Goal: Consume media (video, audio)

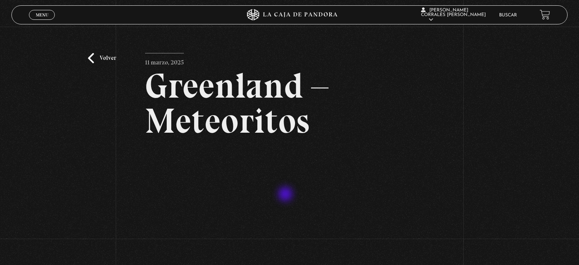
scroll to position [118, 0]
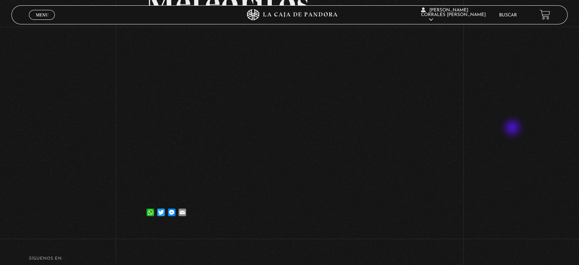
click at [513, 128] on div "Volver [DATE] [GEOGRAPHIC_DATA] – Meteoritos WhatsApp Twitter Messenger Email" at bounding box center [289, 69] width 579 height 321
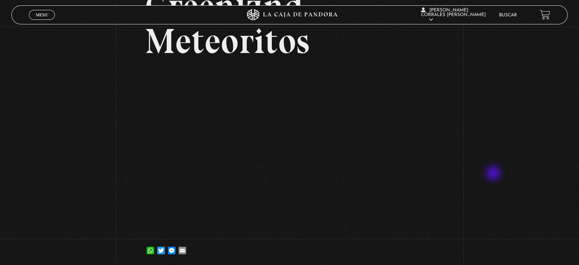
click at [526, 163] on div "Volver [DATE] [GEOGRAPHIC_DATA] – Meteoritos WhatsApp Twitter Messenger Email" at bounding box center [289, 107] width 579 height 321
click at [477, 128] on div "Volver [DATE] [GEOGRAPHIC_DATA] – Meteoritos WhatsApp Twitter Messenger Email" at bounding box center [289, 107] width 579 height 321
click at [498, 142] on div "Volver [DATE] [GEOGRAPHIC_DATA] – Meteoritos WhatsApp Twitter Messenger Email" at bounding box center [289, 107] width 579 height 321
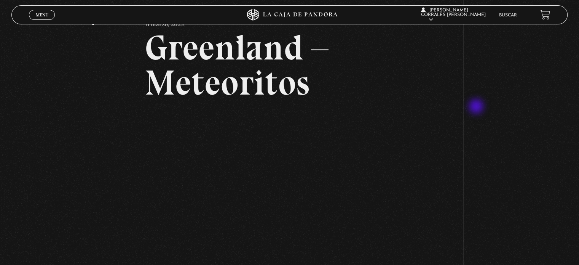
scroll to position [114, 0]
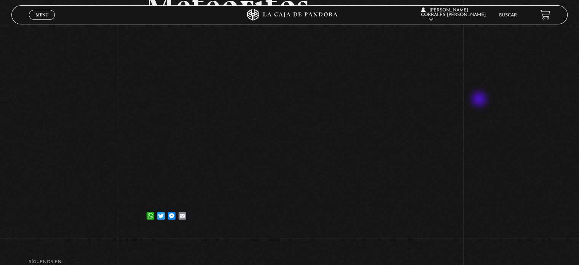
click at [480, 100] on div "Volver [DATE] [GEOGRAPHIC_DATA] – Meteoritos WhatsApp Twitter Messenger Email" at bounding box center [289, 72] width 579 height 321
click at [528, 148] on div "Volver [DATE] [GEOGRAPHIC_DATA] – Meteoritos WhatsApp Twitter Messenger Email" at bounding box center [289, 72] width 579 height 321
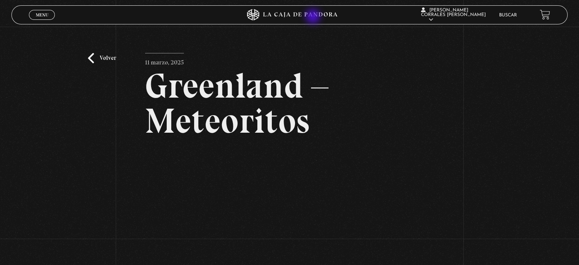
click at [314, 17] on icon at bounding box center [290, 14] width 174 height 11
